Goal: Task Accomplishment & Management: Use online tool/utility

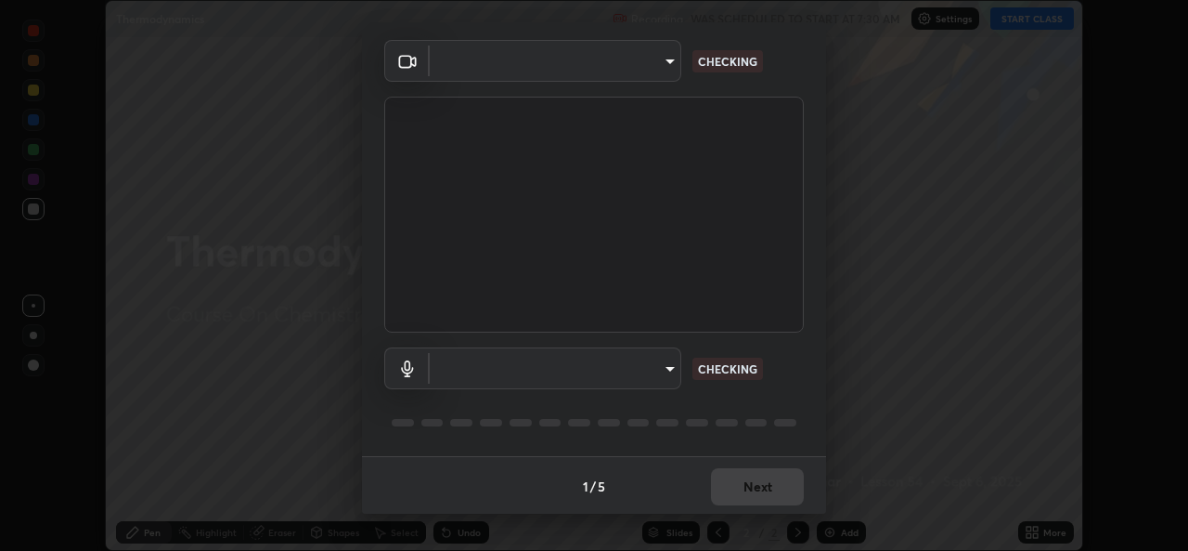
scroll to position [58, 0]
type input "49ae221ac10e7450fae1aa5d9d074b6745a4d7b76778b29691f85c0d3e1dda1d"
type input "default"
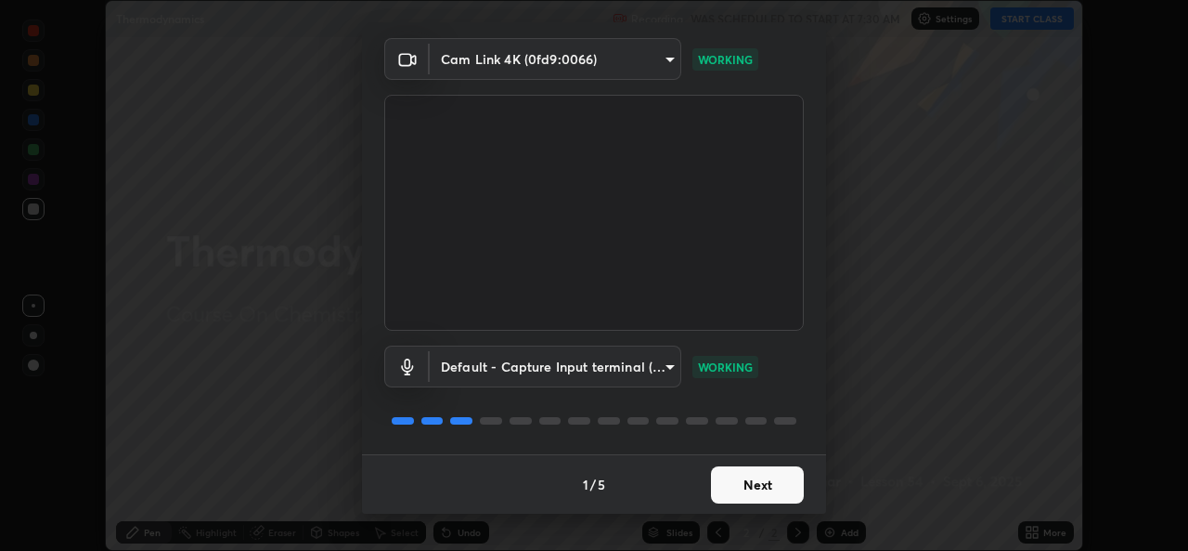
click at [753, 476] on button "Next" at bounding box center [757, 484] width 93 height 37
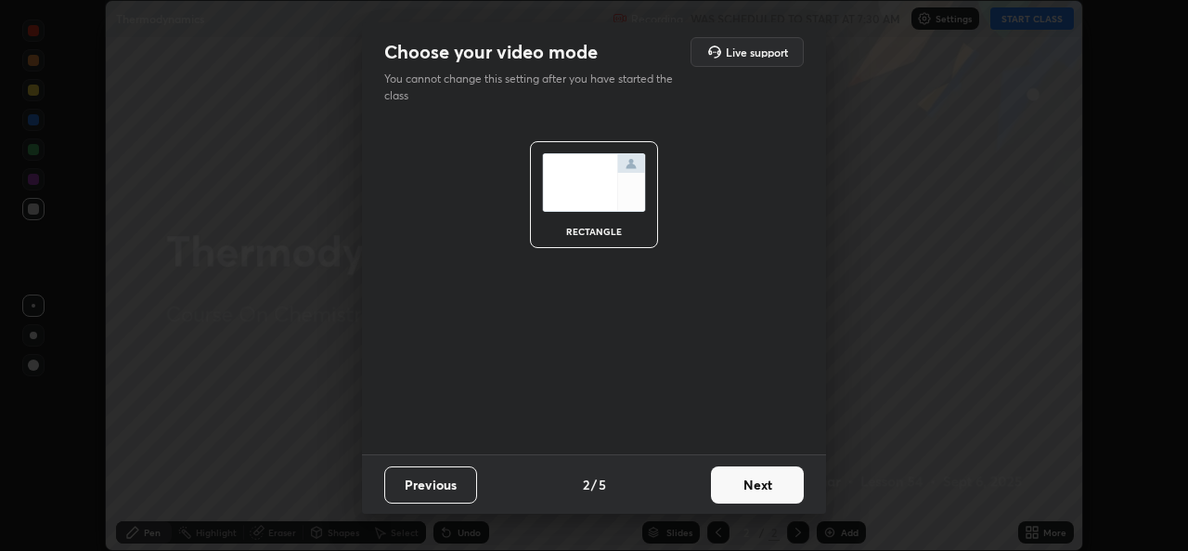
scroll to position [0, 0]
click at [755, 482] on button "Next" at bounding box center [757, 484] width 93 height 37
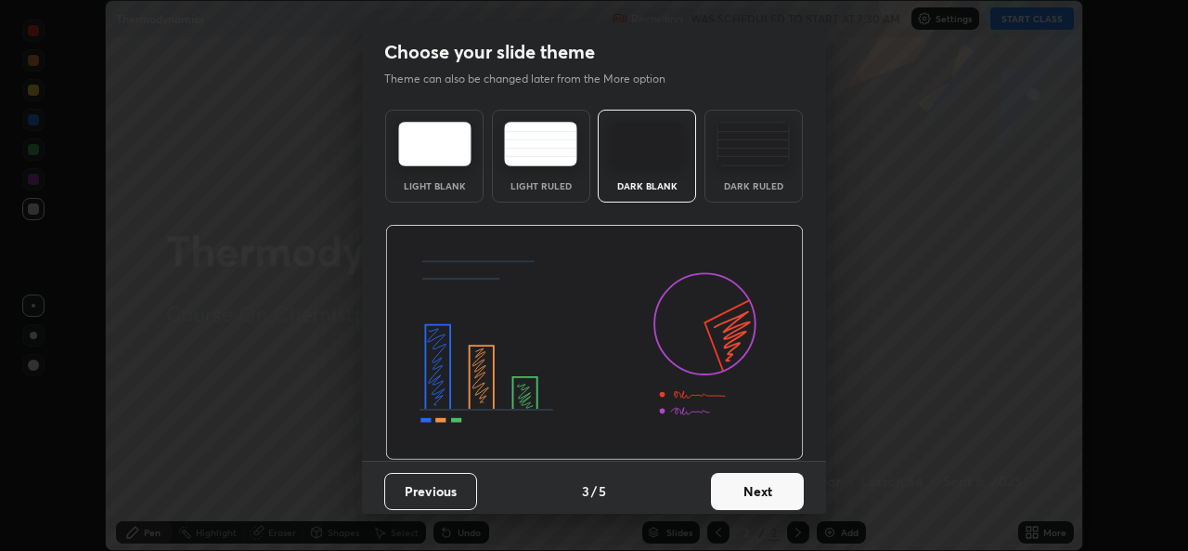
click at [758, 481] on button "Next" at bounding box center [757, 491] width 93 height 37
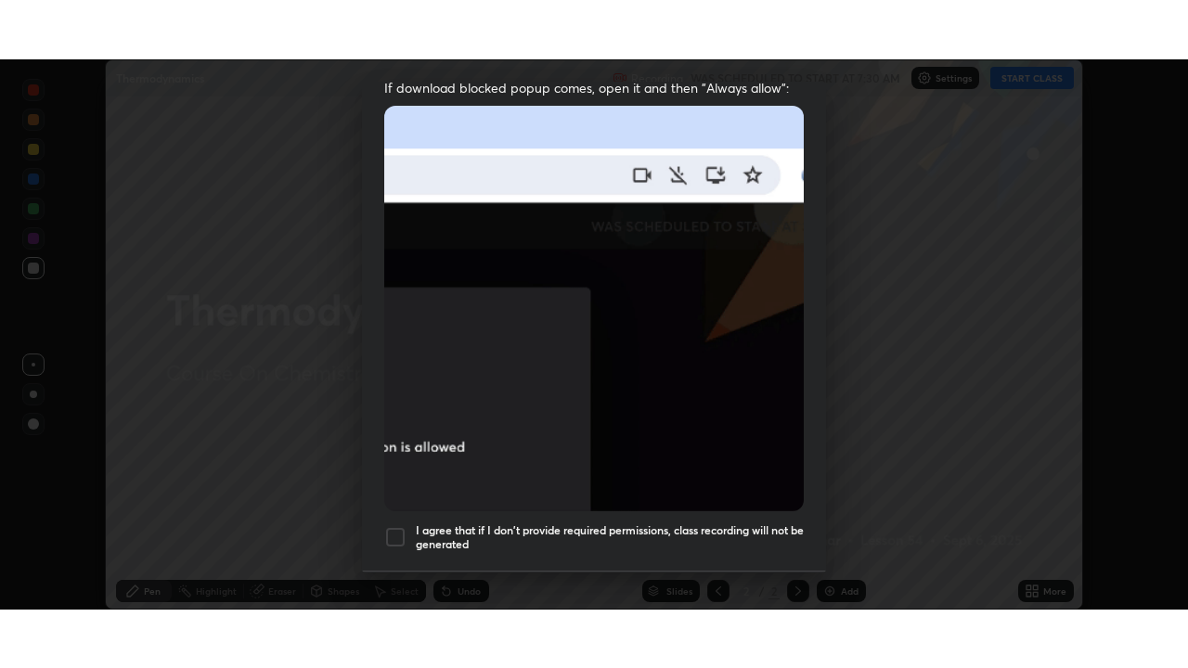
scroll to position [437, 0]
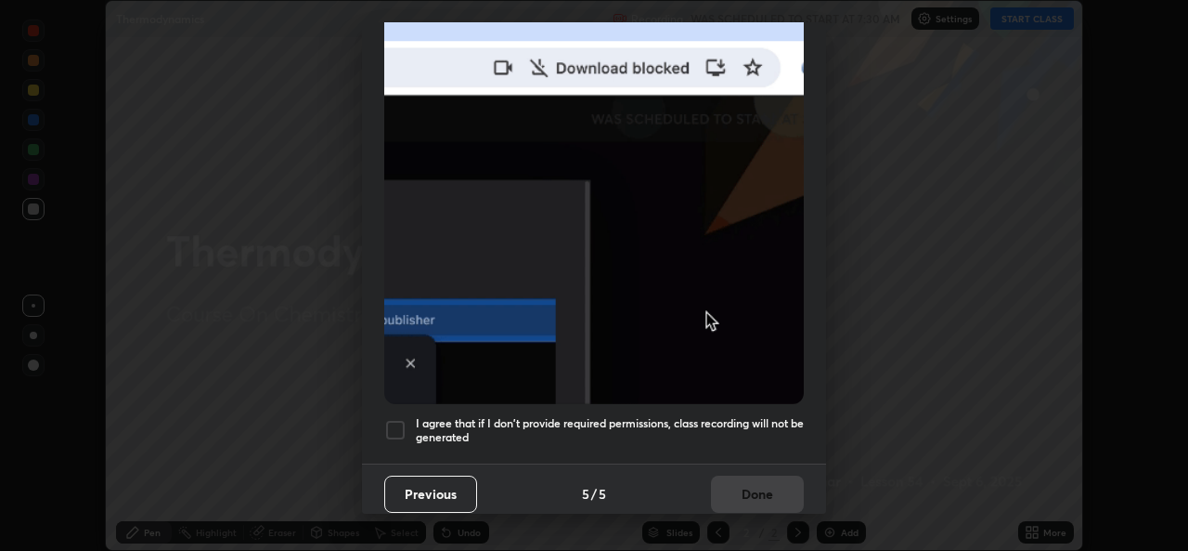
click at [398, 420] on div at bounding box center [395, 430] width 22 height 22
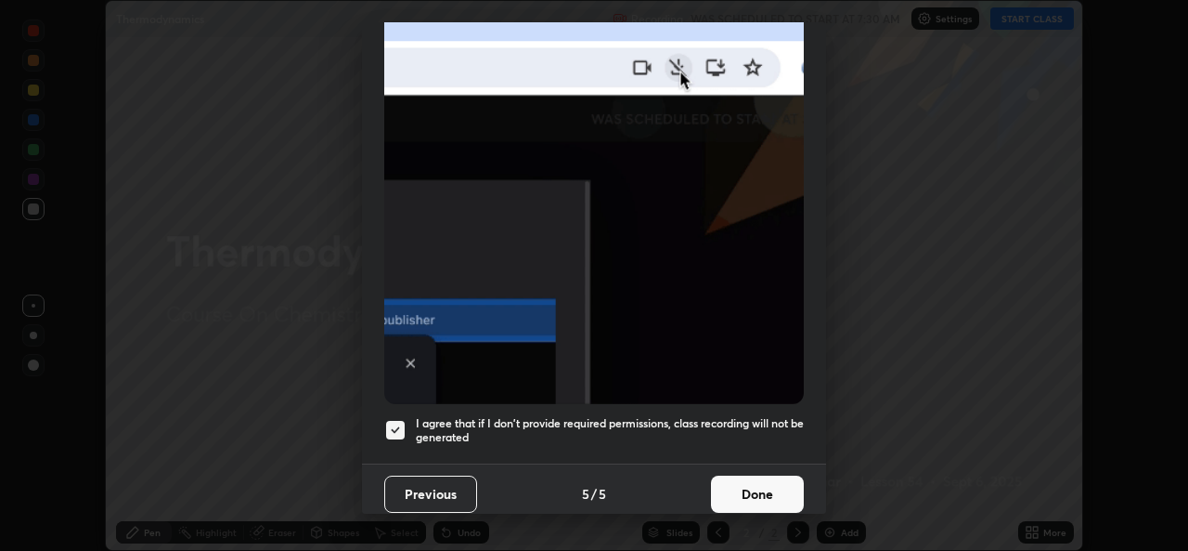
click at [732, 491] on button "Done" at bounding box center [757, 493] width 93 height 37
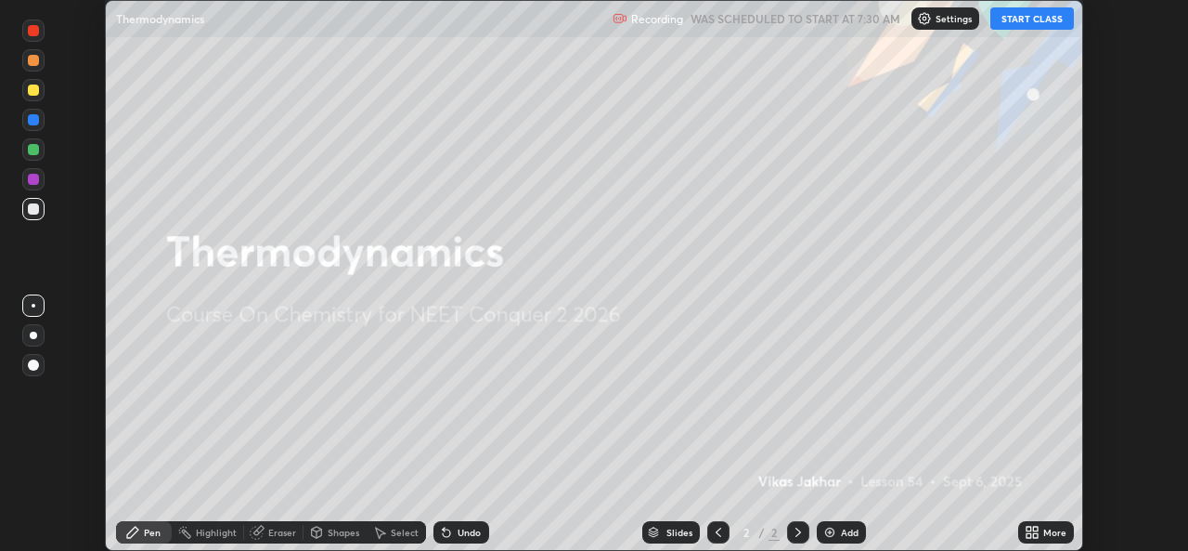
click at [1041, 25] on button "START CLASS" at bounding box center [1033, 18] width 84 height 22
click at [1030, 534] on icon at bounding box center [1029, 535] width 5 height 5
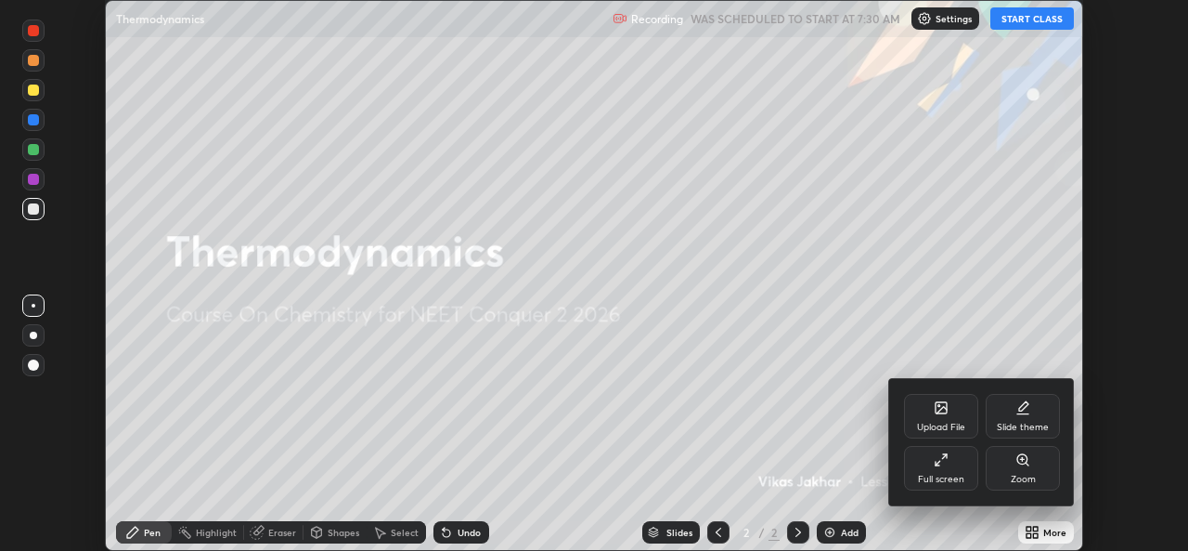
click at [953, 482] on div "Full screen" at bounding box center [941, 478] width 46 height 9
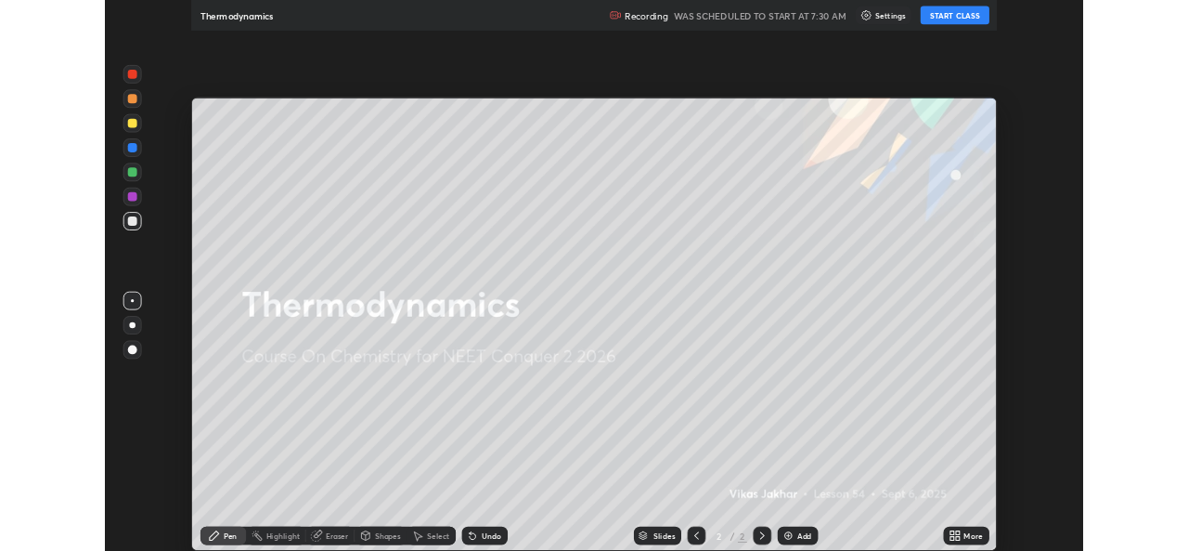
scroll to position [668, 1188]
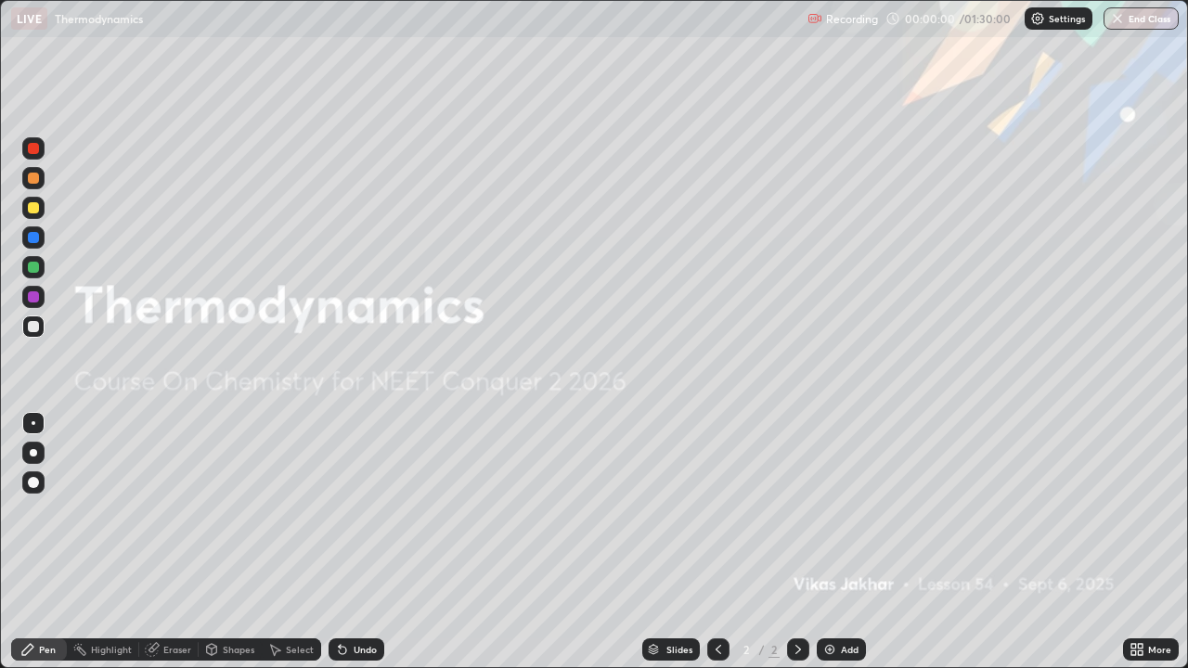
click at [854, 550] on div "Add" at bounding box center [850, 649] width 18 height 9
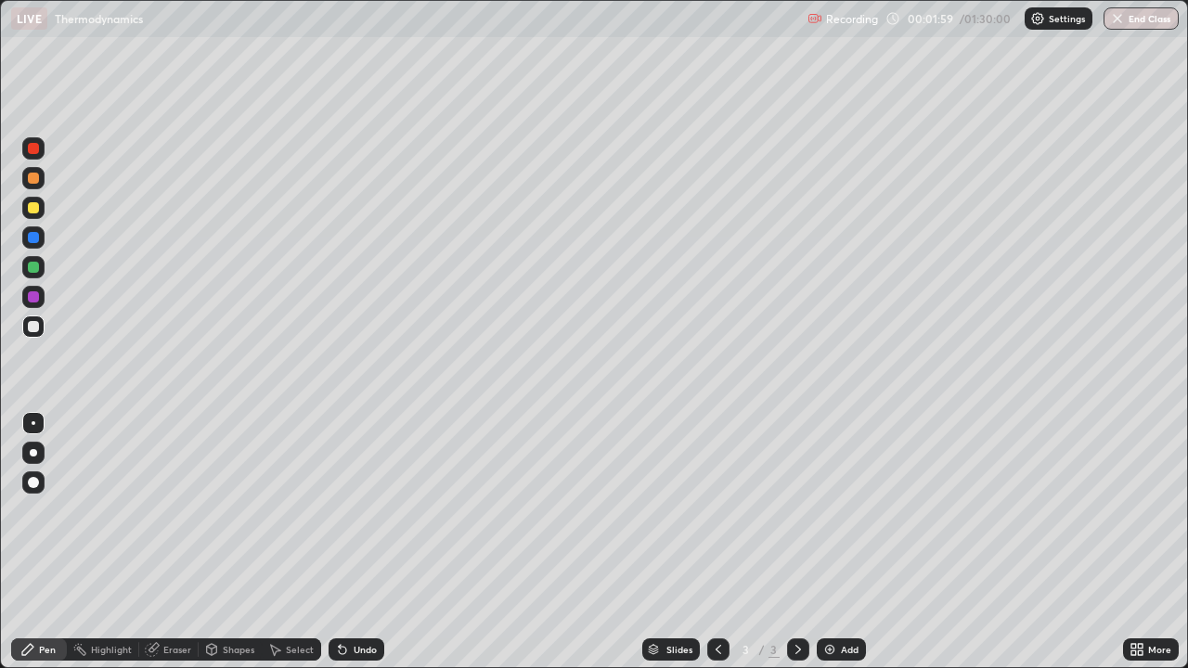
click at [33, 450] on div at bounding box center [33, 452] width 7 height 7
click at [177, 550] on div "Eraser" at bounding box center [177, 649] width 28 height 9
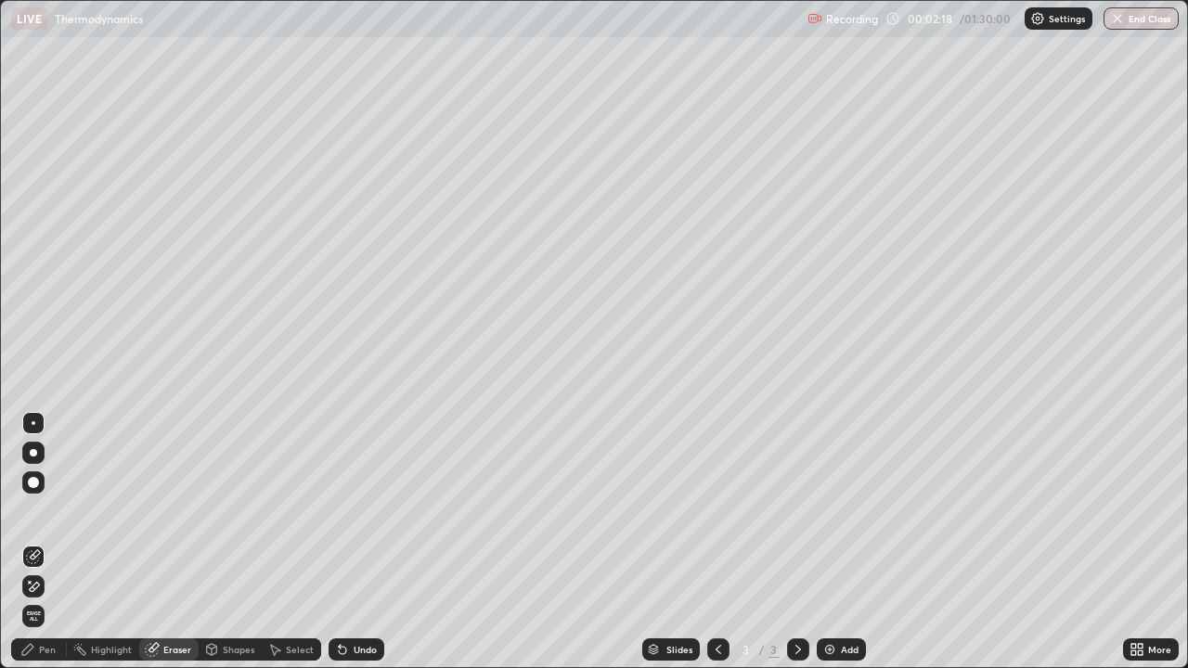
click at [48, 550] on div "Pen" at bounding box center [47, 649] width 17 height 9
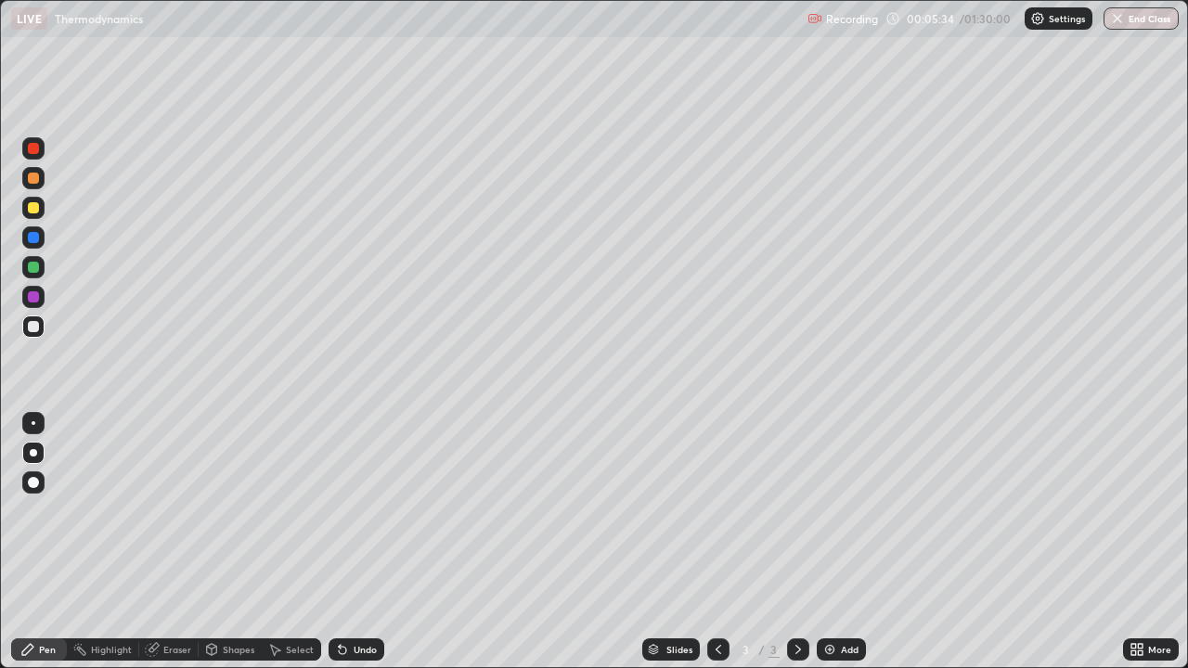
click at [0, 422] on div "Setting up your live class" at bounding box center [594, 334] width 1188 height 668
click at [36, 210] on div at bounding box center [33, 207] width 11 height 11
click at [842, 550] on div "Add" at bounding box center [850, 649] width 18 height 9
click at [34, 329] on div at bounding box center [33, 326] width 11 height 11
click at [163, 550] on div "Eraser" at bounding box center [177, 649] width 28 height 9
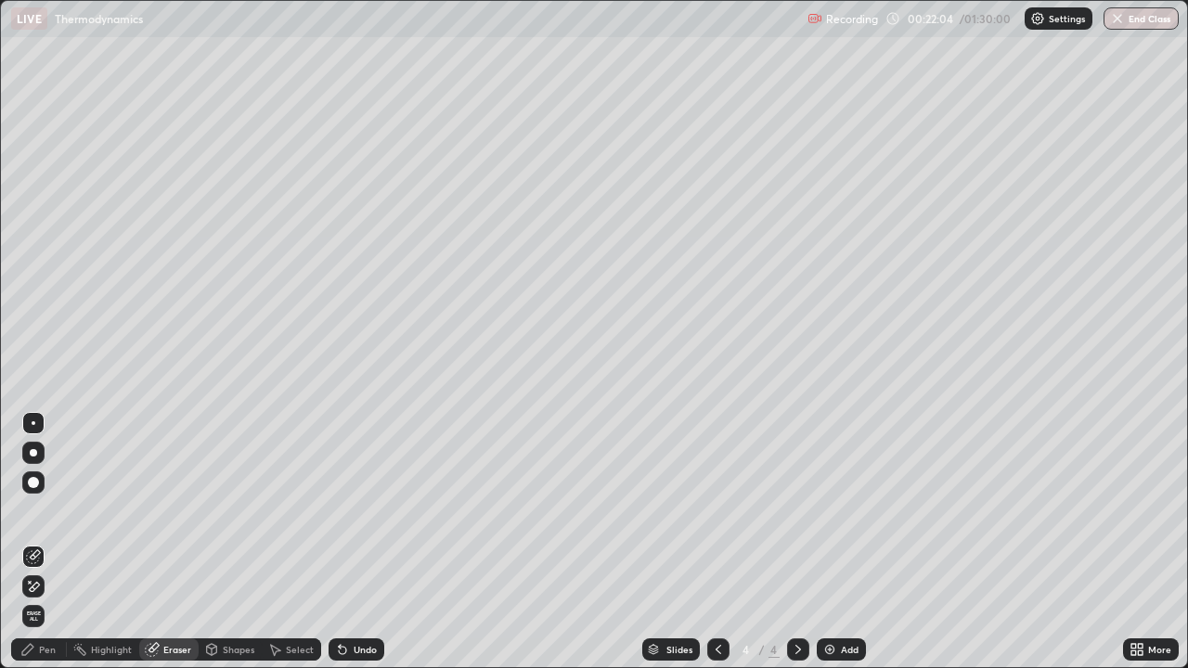
click at [51, 550] on div "Pen" at bounding box center [47, 649] width 17 height 9
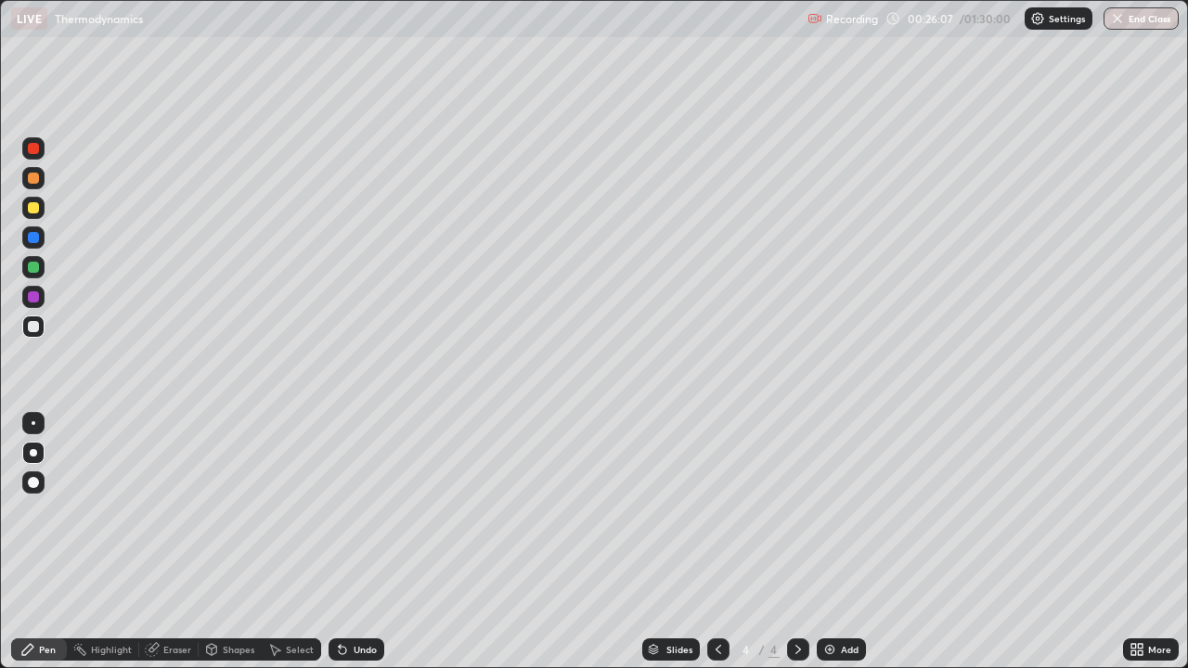
click at [836, 550] on img at bounding box center [830, 649] width 15 height 15
click at [830, 550] on img at bounding box center [830, 649] width 15 height 15
click at [24, 481] on div at bounding box center [33, 483] width 22 height 22
click at [32, 451] on div at bounding box center [33, 452] width 7 height 7
click at [838, 550] on div "Add" at bounding box center [841, 650] width 49 height 22
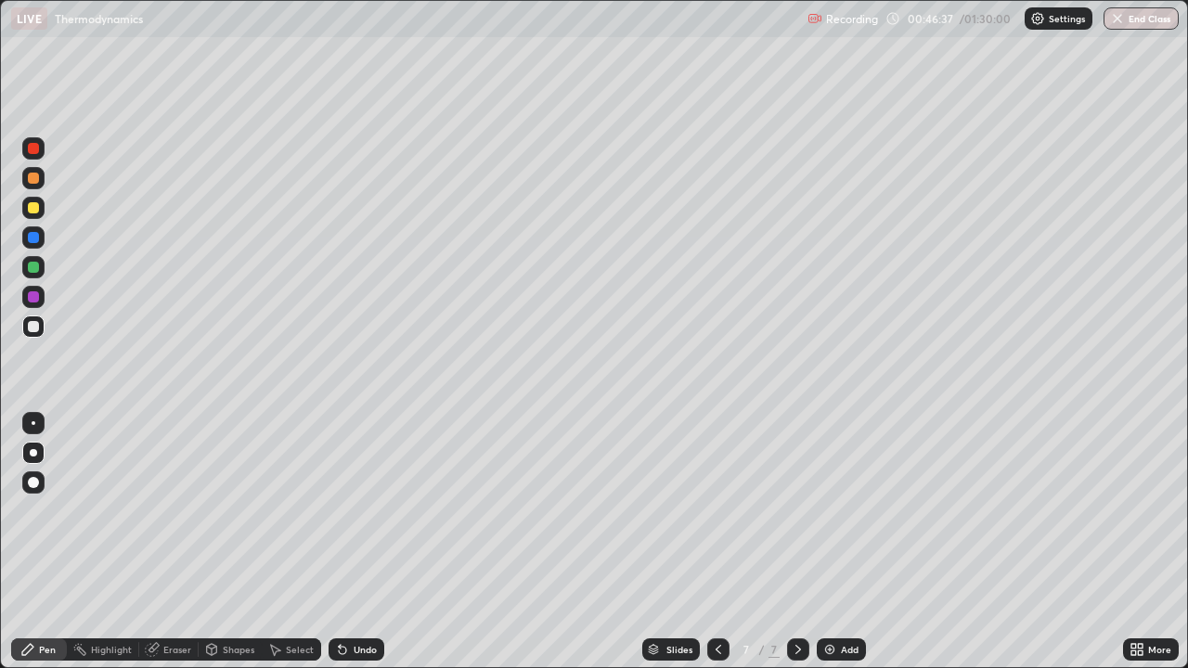
click at [32, 208] on div at bounding box center [33, 207] width 11 height 11
click at [830, 550] on img at bounding box center [830, 649] width 15 height 15
click at [36, 330] on div at bounding box center [33, 326] width 11 height 11
click at [170, 550] on div "Eraser" at bounding box center [177, 649] width 28 height 9
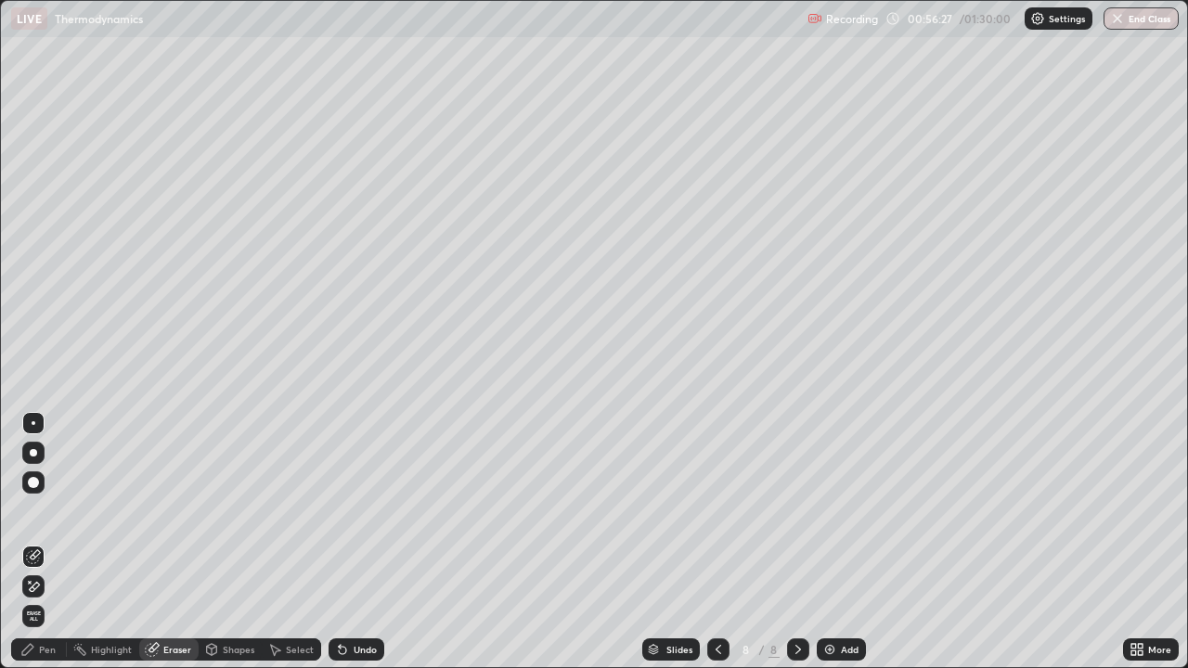
click at [48, 550] on div "Pen" at bounding box center [47, 649] width 17 height 9
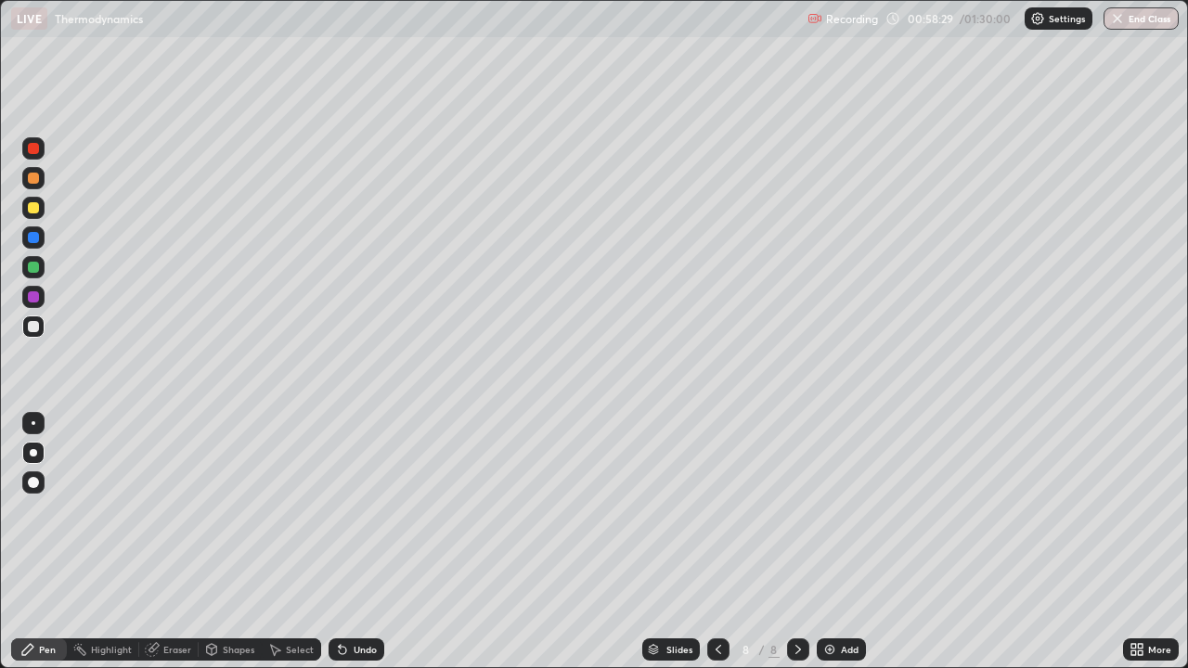
click at [180, 550] on div "Eraser" at bounding box center [177, 649] width 28 height 9
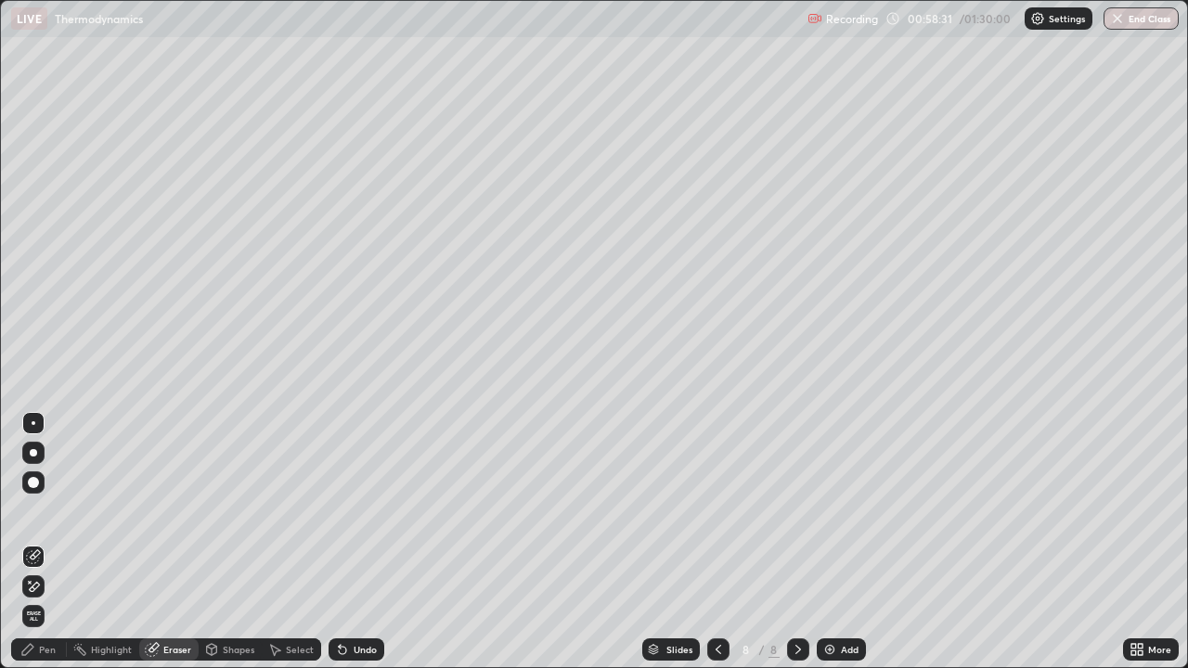
click at [43, 550] on div "Pen" at bounding box center [47, 649] width 17 height 9
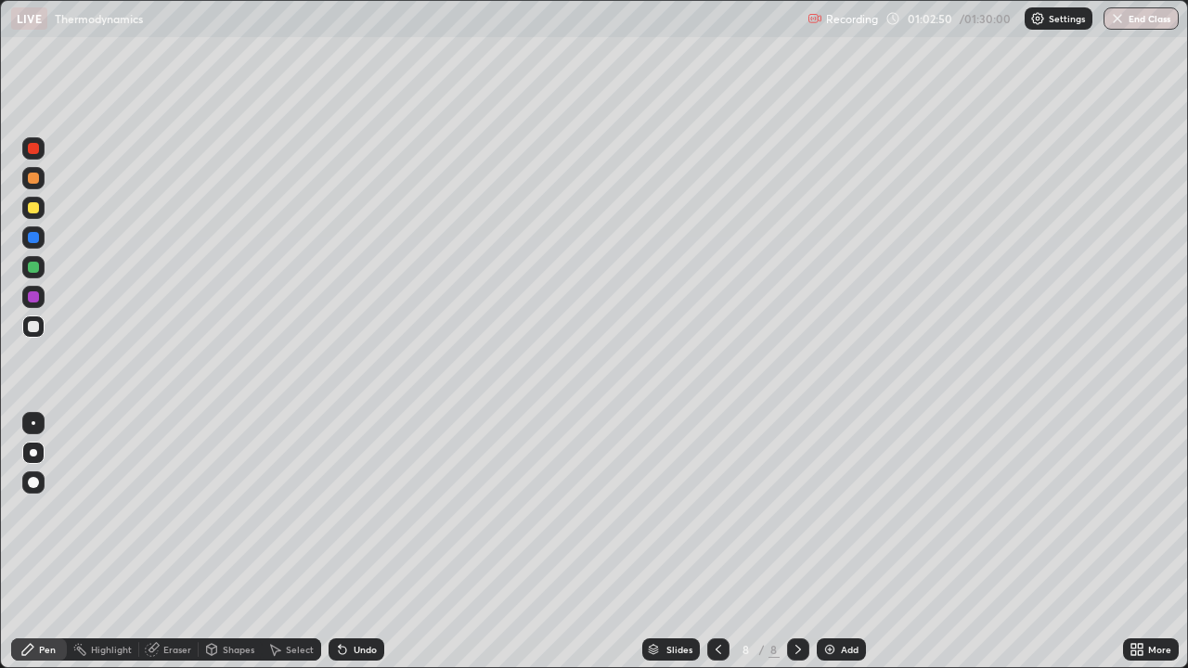
click at [830, 550] on img at bounding box center [830, 649] width 15 height 15
click at [824, 550] on img at bounding box center [830, 649] width 15 height 15
click at [836, 550] on div "Add" at bounding box center [841, 650] width 49 height 22
click at [34, 208] on div at bounding box center [33, 207] width 11 height 11
click at [25, 330] on div at bounding box center [33, 327] width 22 height 22
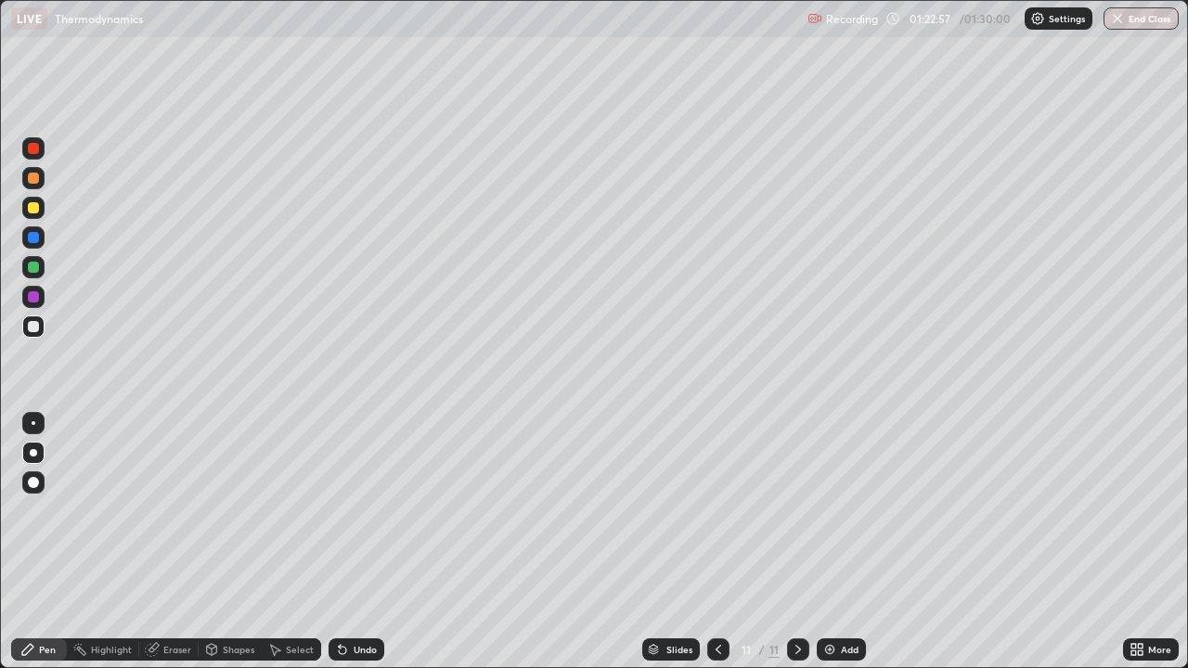
click at [836, 550] on div "Add" at bounding box center [841, 650] width 49 height 22
click at [830, 550] on img at bounding box center [830, 649] width 15 height 15
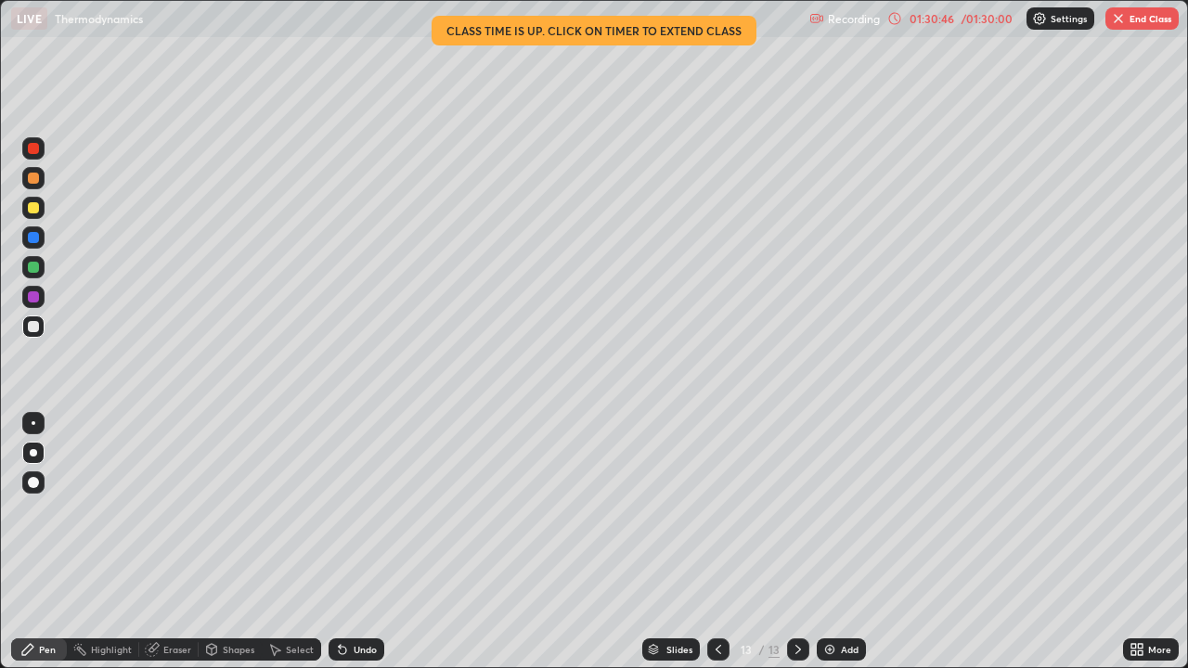
click at [165, 550] on div "Eraser" at bounding box center [177, 649] width 28 height 9
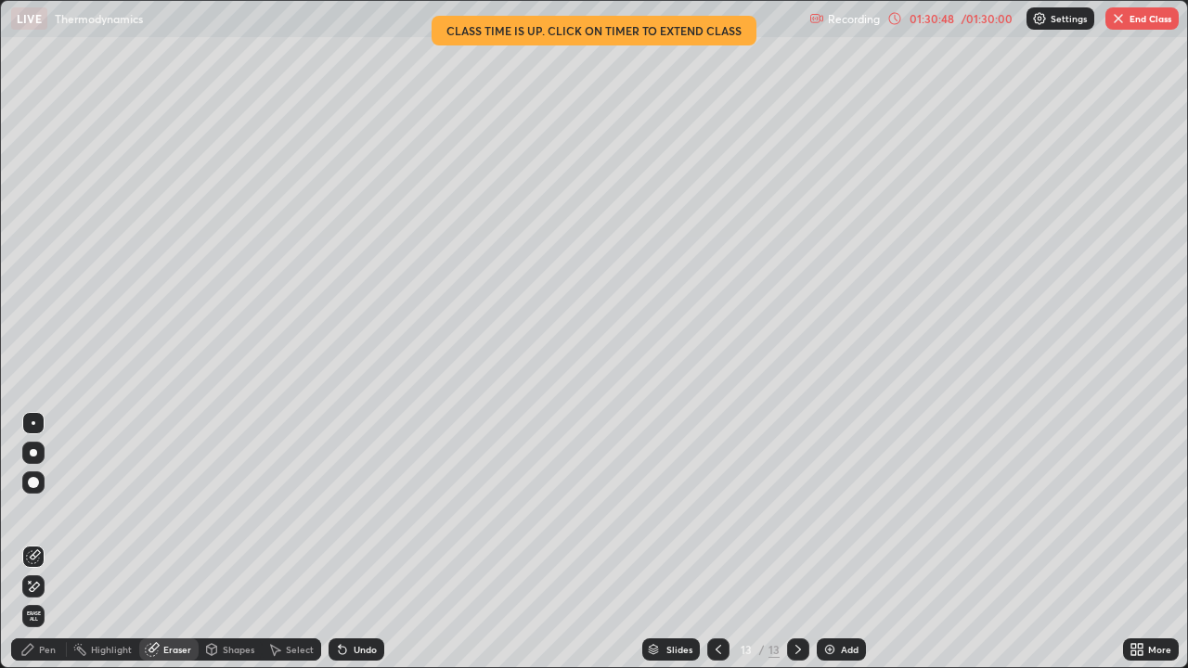
click at [44, 550] on div "Pen" at bounding box center [47, 649] width 17 height 9
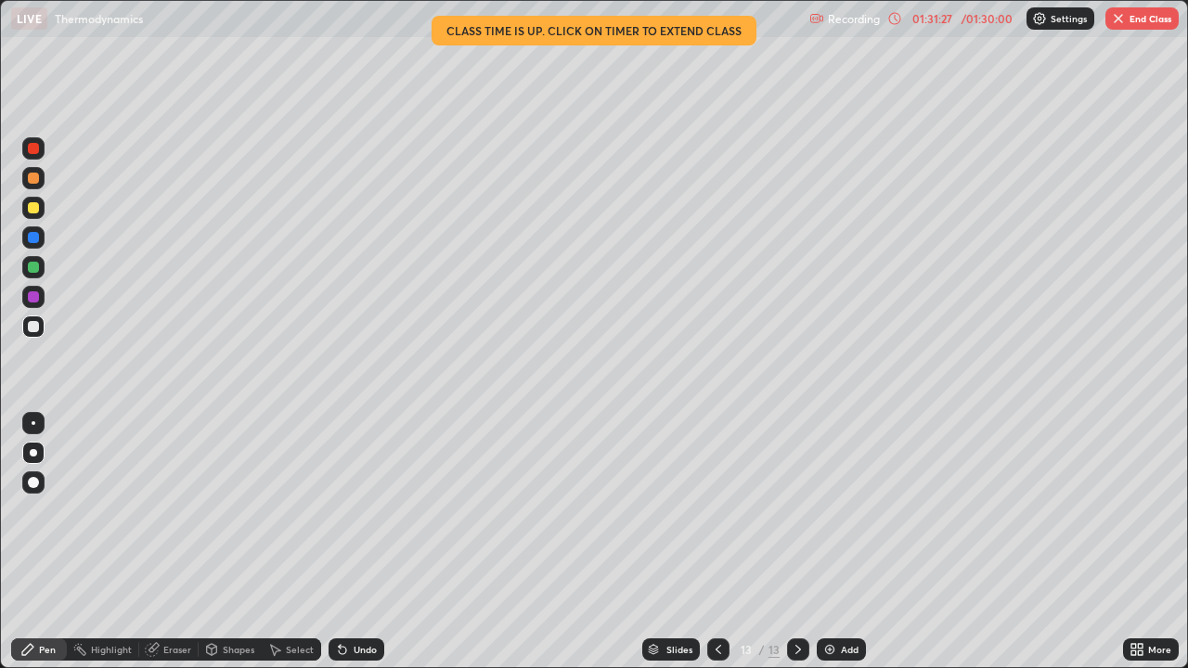
click at [28, 211] on div at bounding box center [33, 207] width 11 height 11
click at [1130, 17] on button "End Class" at bounding box center [1142, 18] width 73 height 22
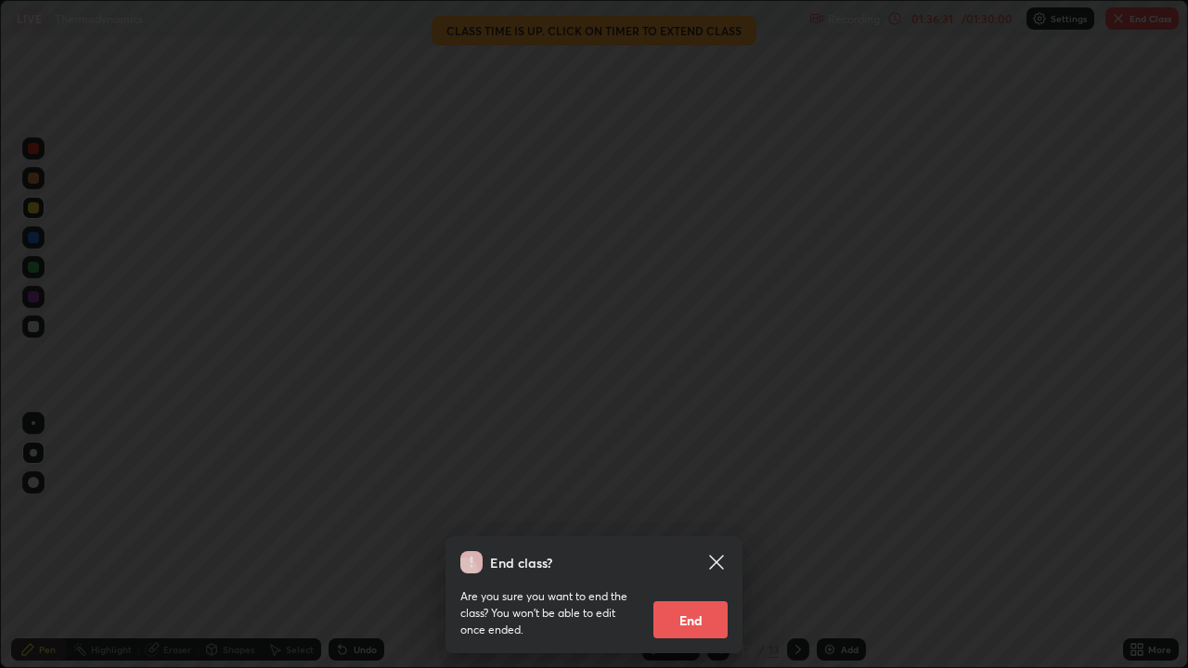
click at [684, 550] on button "End" at bounding box center [691, 620] width 74 height 37
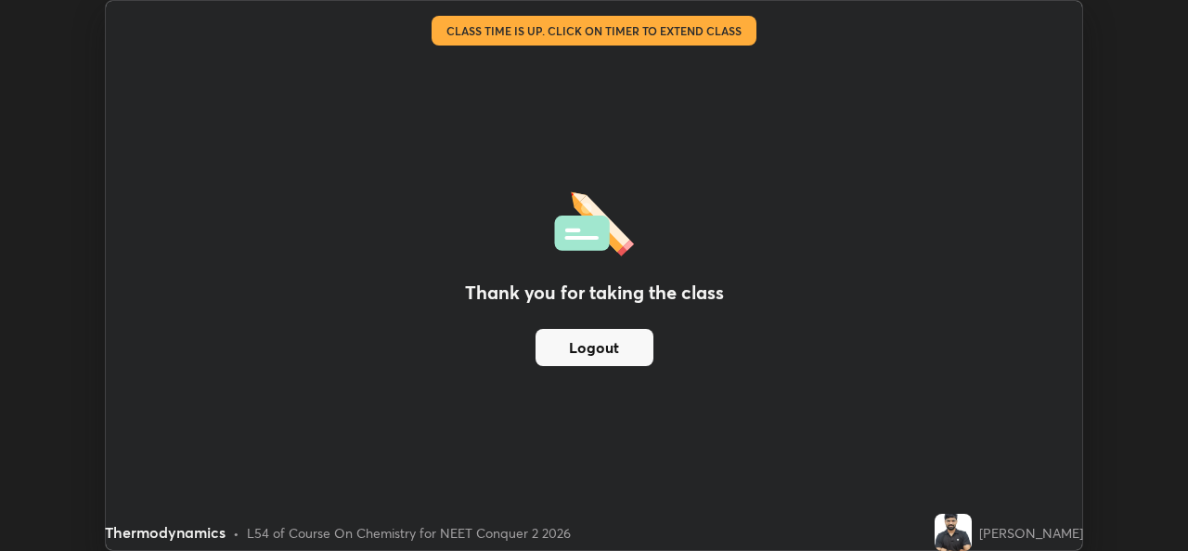
scroll to position [92286, 91648]
